Goal: Task Accomplishment & Management: Manage account settings

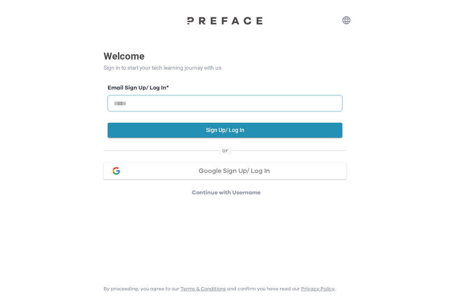
click at [323, 109] on input "email" at bounding box center [225, 103] width 235 height 16
type input "**********"
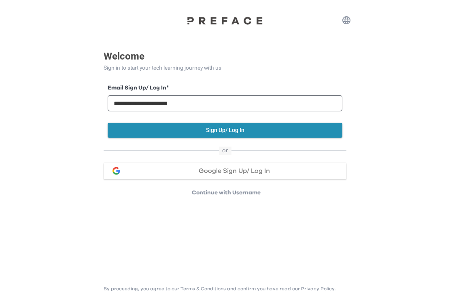
click at [279, 129] on button "Sign Up/ Log In" at bounding box center [225, 130] width 235 height 15
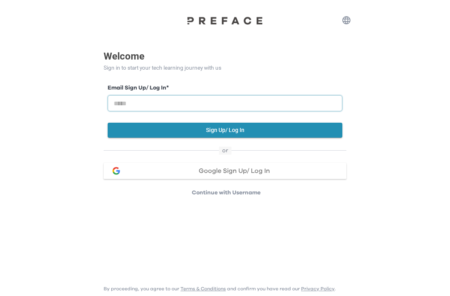
click at [260, 101] on input "email" at bounding box center [225, 103] width 235 height 16
click at [268, 108] on input "email" at bounding box center [225, 103] width 235 height 16
type input "**********"
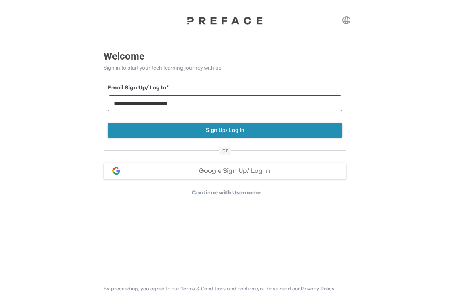
click at [275, 128] on button "Sign Up/ Log In" at bounding box center [225, 130] width 235 height 15
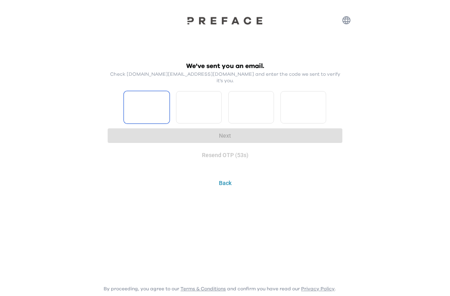
click at [151, 104] on input "Please enter OTP character 1" at bounding box center [147, 107] width 46 height 32
type input "*"
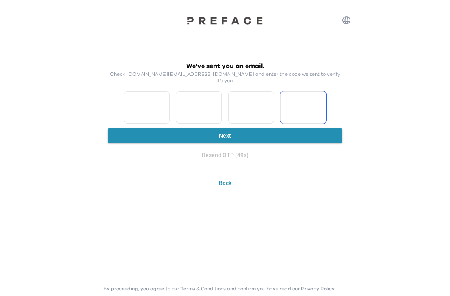
type input "*"
click at [303, 135] on button "Next" at bounding box center [225, 135] width 235 height 15
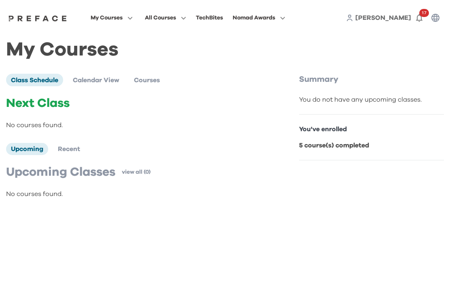
click at [123, 21] on span "My Courses" at bounding box center [107, 18] width 32 height 10
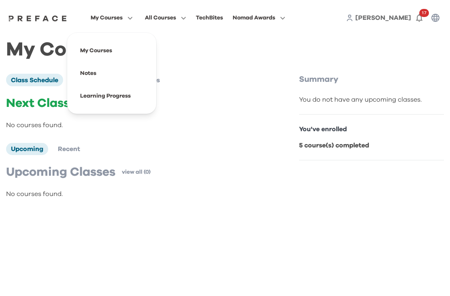
click at [285, 19] on icon "button" at bounding box center [281, 18] width 8 height 6
click at [176, 18] on span "All Courses" at bounding box center [160, 18] width 31 height 10
click at [67, 150] on span "Recent" at bounding box center [69, 149] width 22 height 6
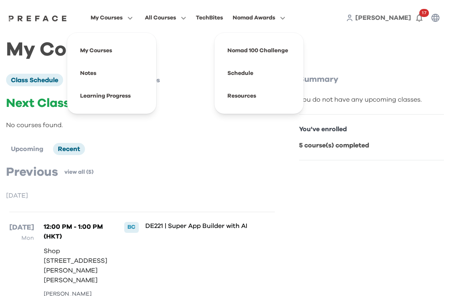
click at [421, 18] on icon "button" at bounding box center [419, 18] width 6 height 8
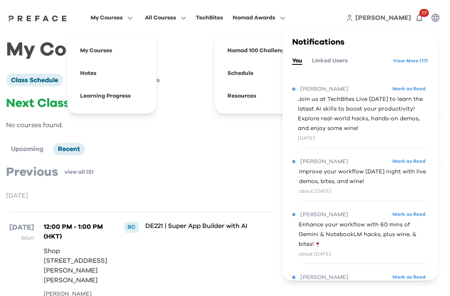
click at [419, 58] on link "View More ( 17 )" at bounding box center [410, 60] width 35 height 13
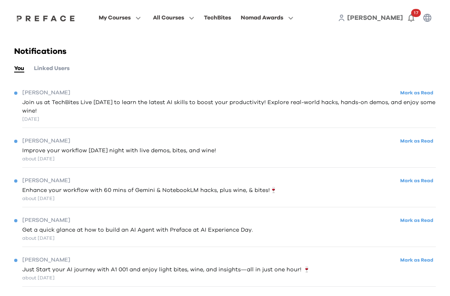
click at [131, 21] on span "My Courses" at bounding box center [115, 18] width 32 height 10
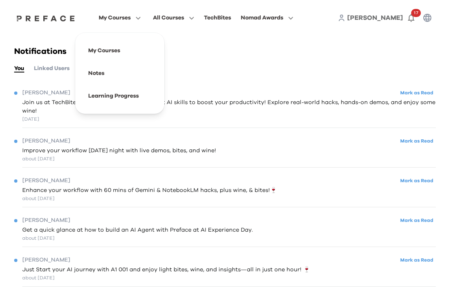
click at [158, 49] on span at bounding box center [120, 50] width 76 height 23
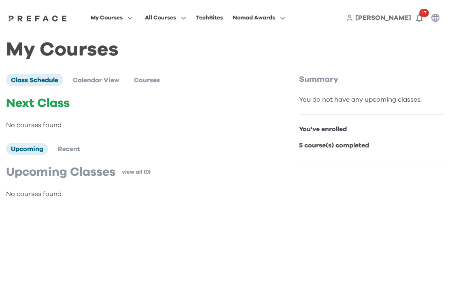
click at [376, 136] on div "You've enrolled 5 course(s) completed" at bounding box center [371, 137] width 145 height 46
click at [354, 98] on div "You do not have any upcoming classes." at bounding box center [371, 100] width 145 height 10
click at [123, 18] on span "My Courses" at bounding box center [107, 18] width 32 height 10
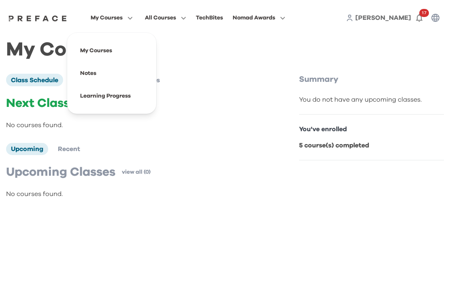
click at [150, 92] on span at bounding box center [112, 96] width 76 height 23
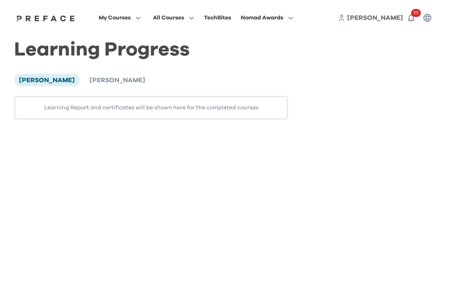
click at [92, 82] on span "[PERSON_NAME]" at bounding box center [117, 80] width 56 height 6
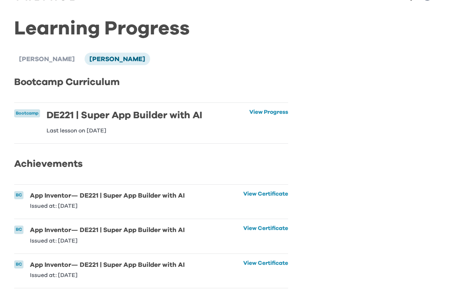
scroll to position [22, 0]
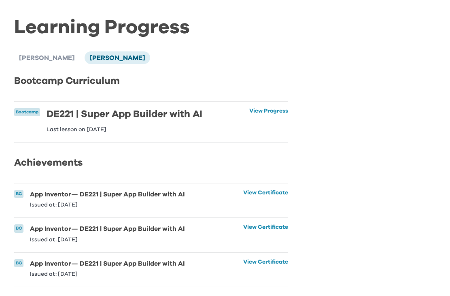
click at [271, 193] on link "View Certificate" at bounding box center [265, 199] width 45 height 18
